Goal: Find specific page/section: Find specific page/section

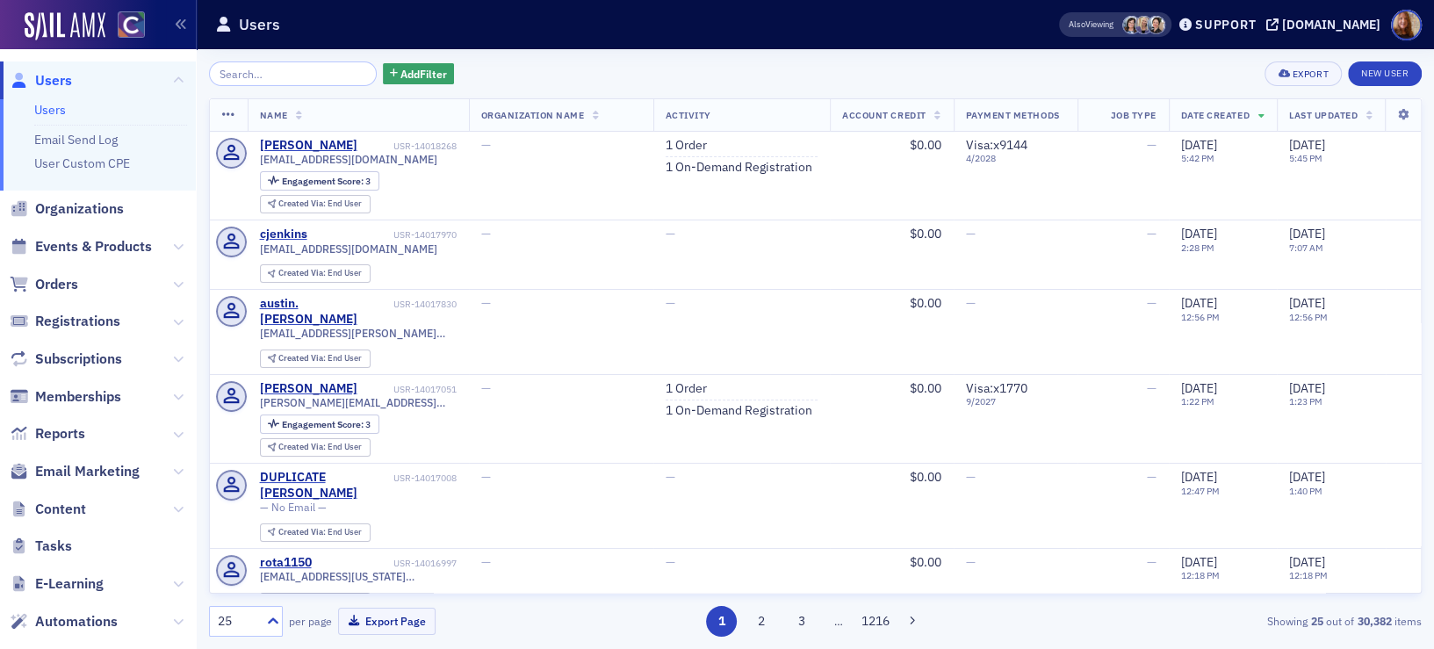
click at [47, 104] on link "Users" at bounding box center [50, 110] width 32 height 16
click at [67, 189] on ul "Users Email Send Log User Custom CPE" at bounding box center [98, 144] width 196 height 91
click at [66, 212] on span "Organizations" at bounding box center [79, 208] width 89 height 19
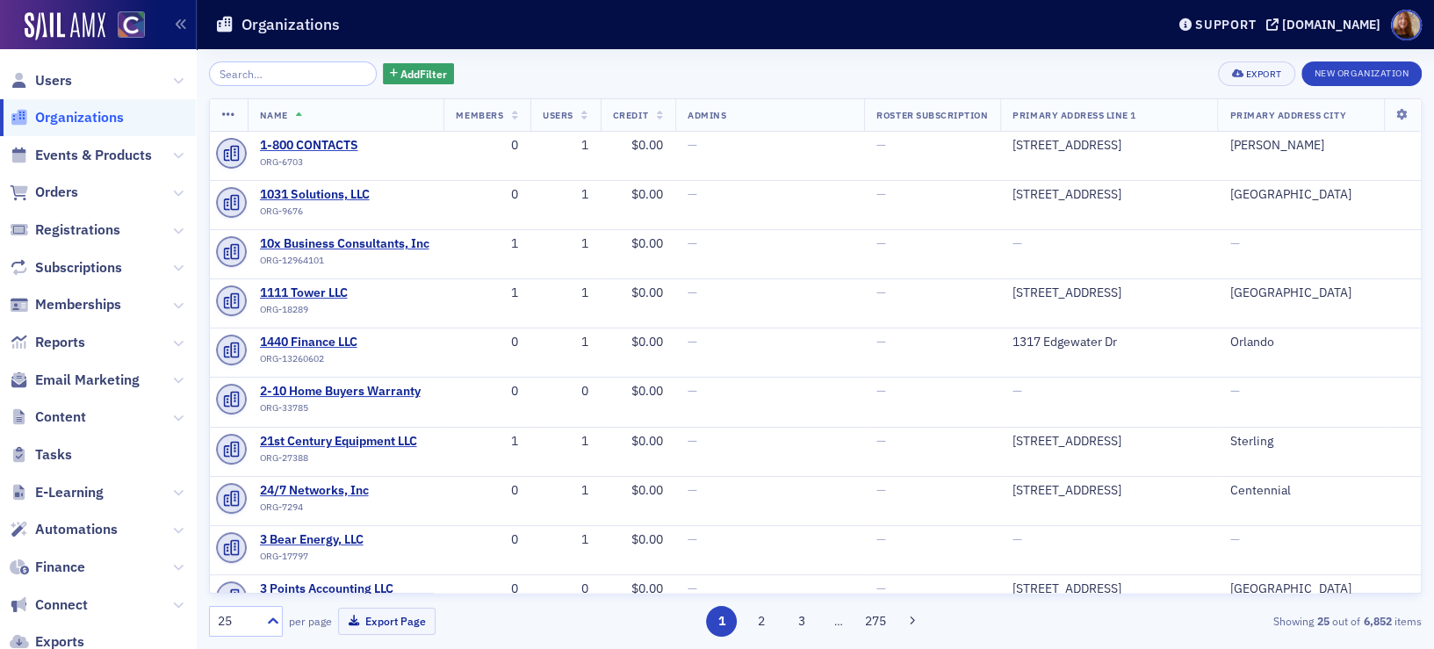
click at [253, 63] on input "search" at bounding box center [293, 73] width 168 height 25
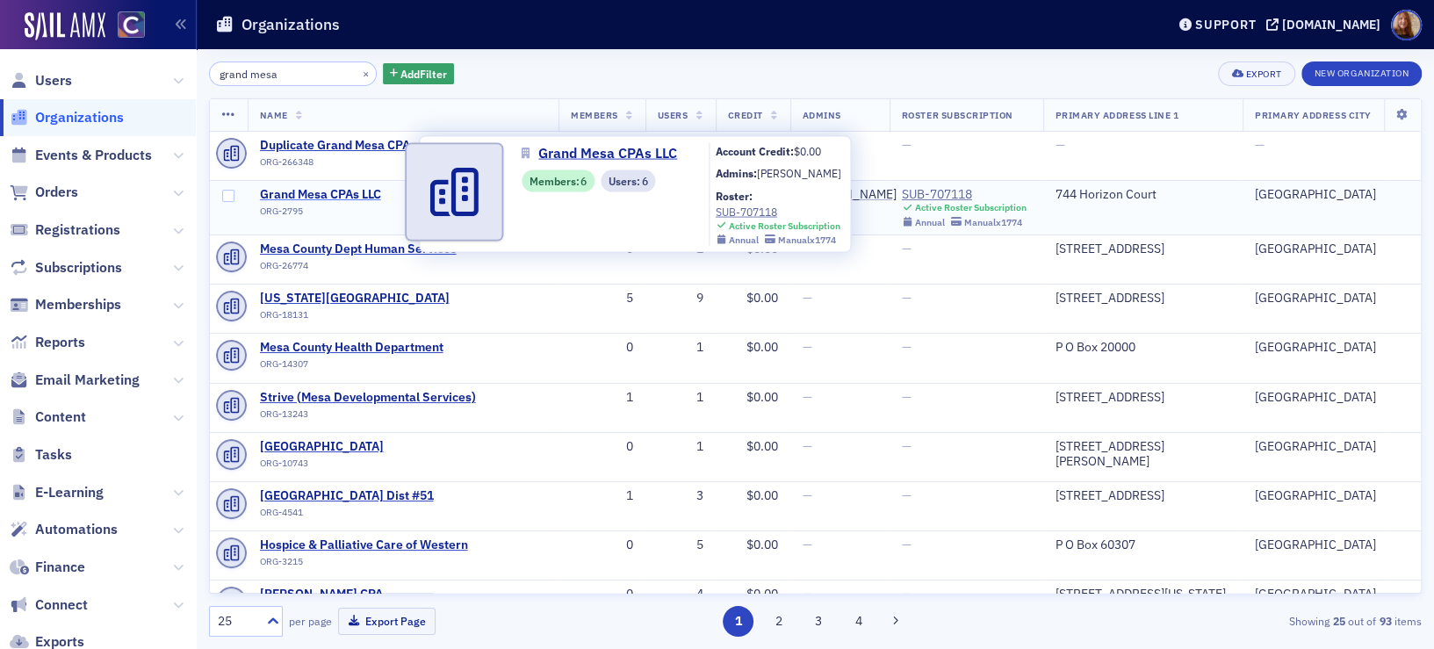
type input "grand mesa"
click at [360, 198] on span "Grand Mesa CPAs LLC" at bounding box center [340, 195] width 160 height 16
select select "US"
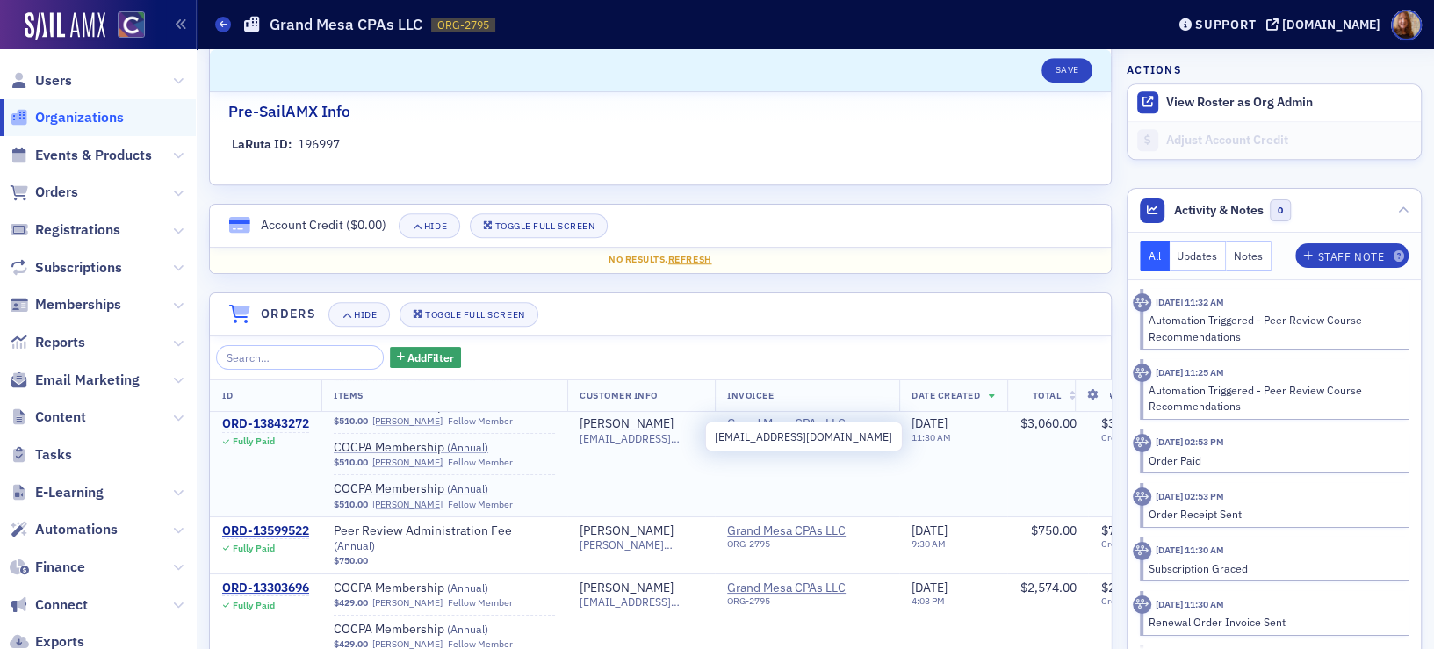
scroll to position [237, 0]
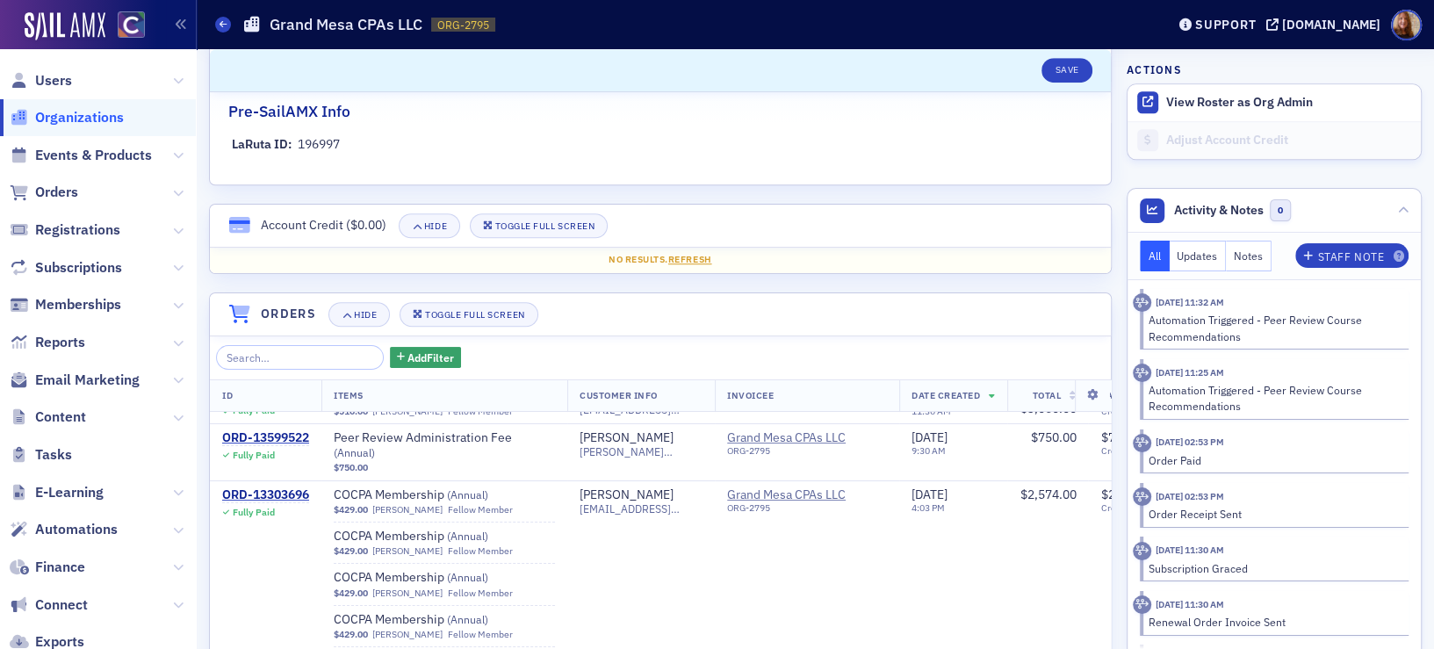
click at [95, 121] on span "Organizations" at bounding box center [79, 117] width 89 height 19
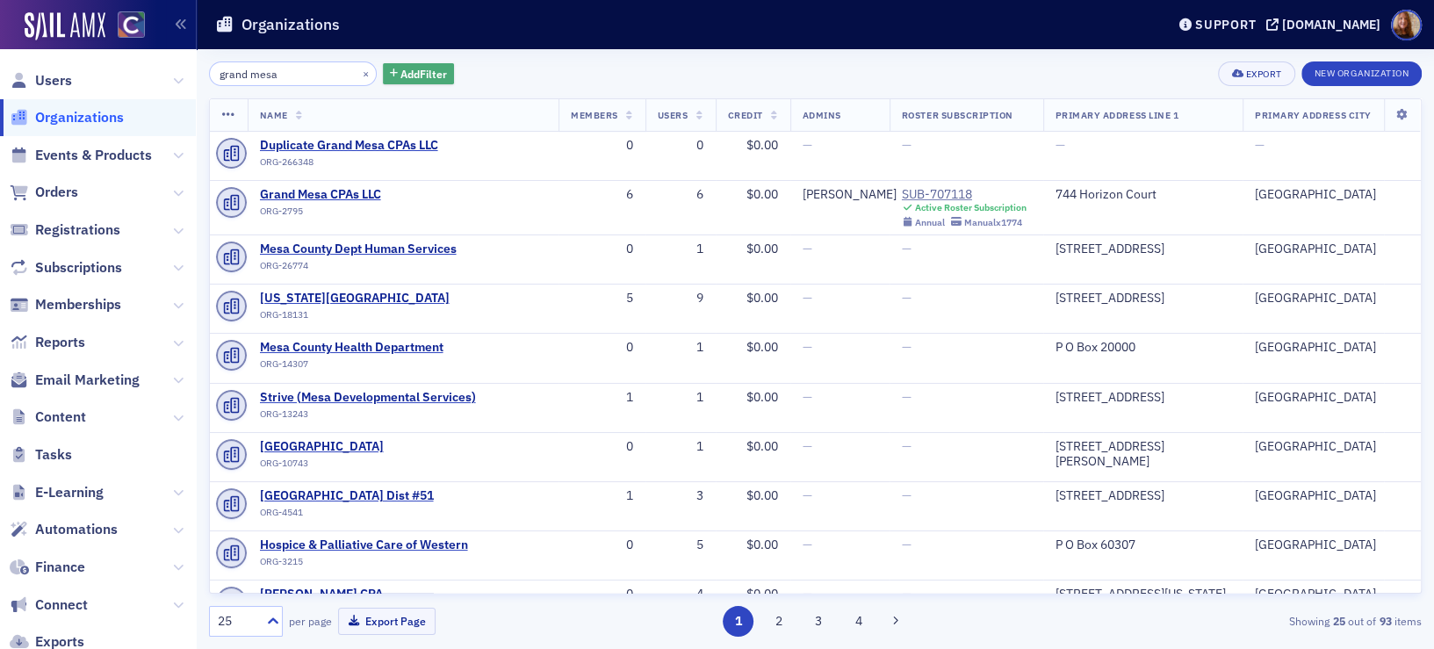
click at [407, 68] on span "Add Filter" at bounding box center [423, 74] width 47 height 16
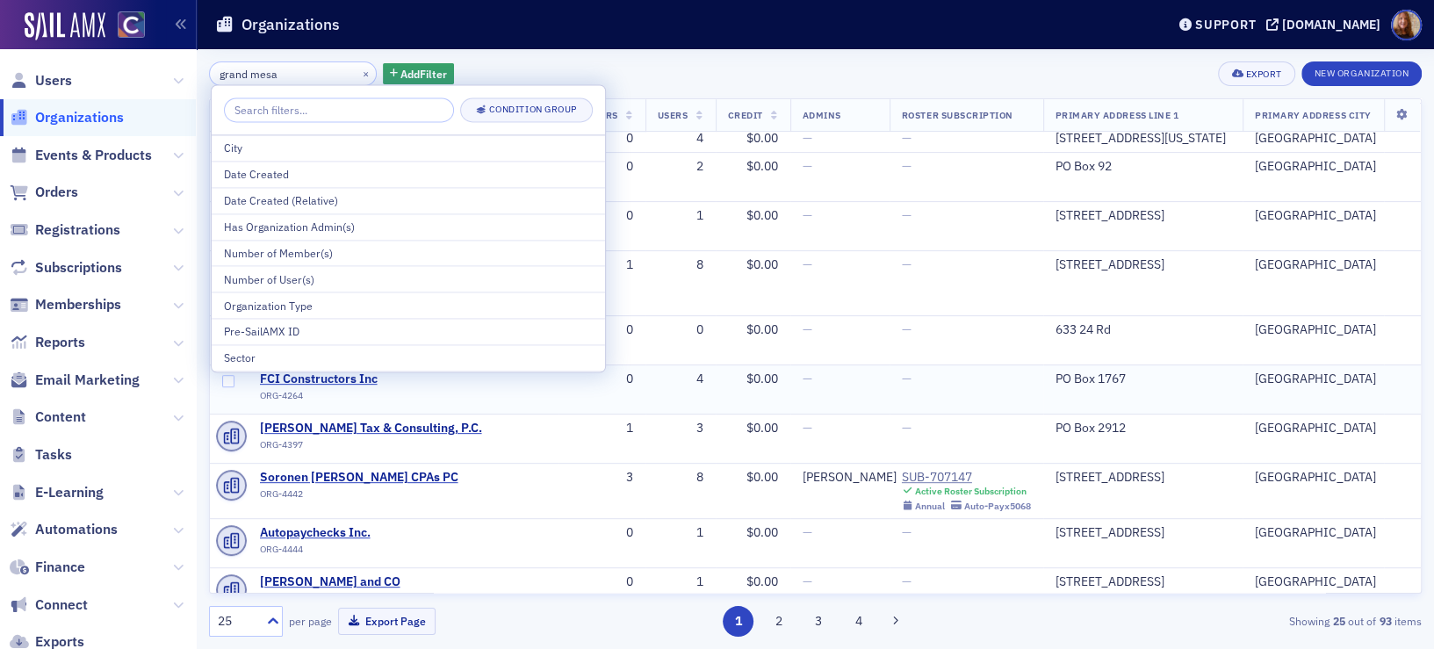
scroll to position [788, 0]
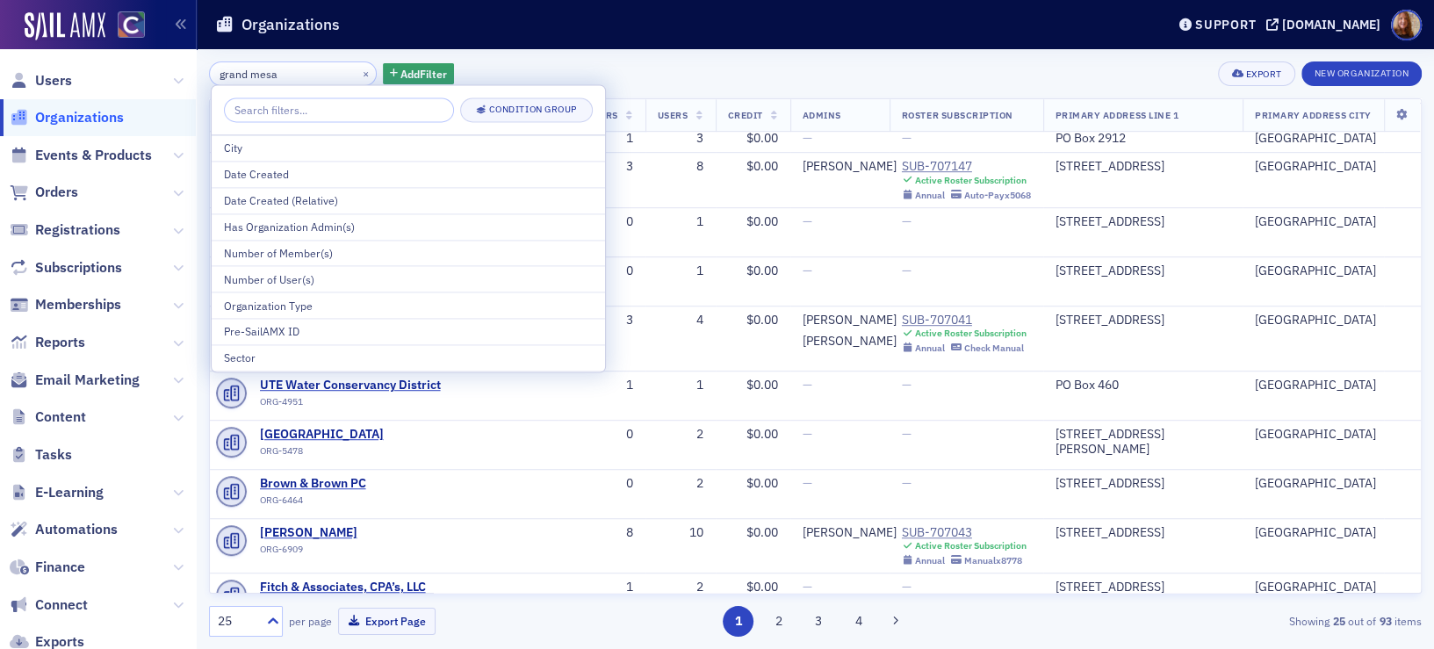
click at [619, 64] on div "grand mesa × Add Filter Export New Organization" at bounding box center [815, 73] width 1212 height 25
